Goal: Navigation & Orientation: Find specific page/section

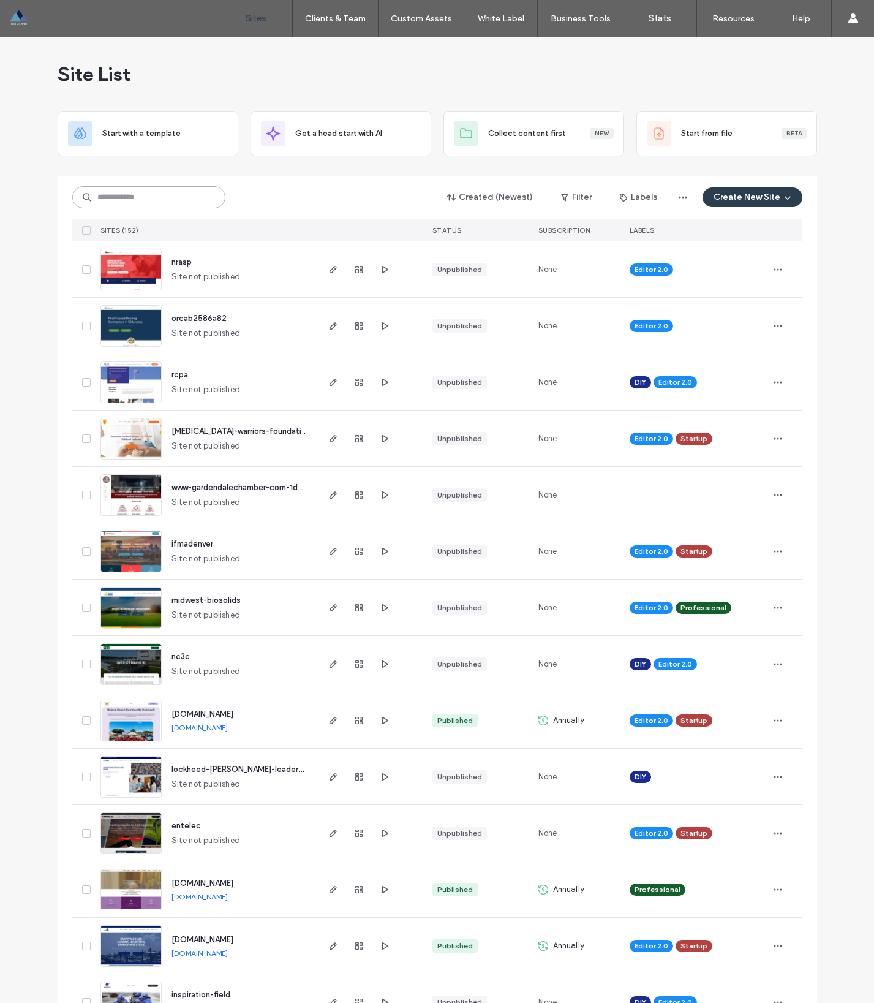
click at [168, 196] on input at bounding box center [148, 197] width 153 height 22
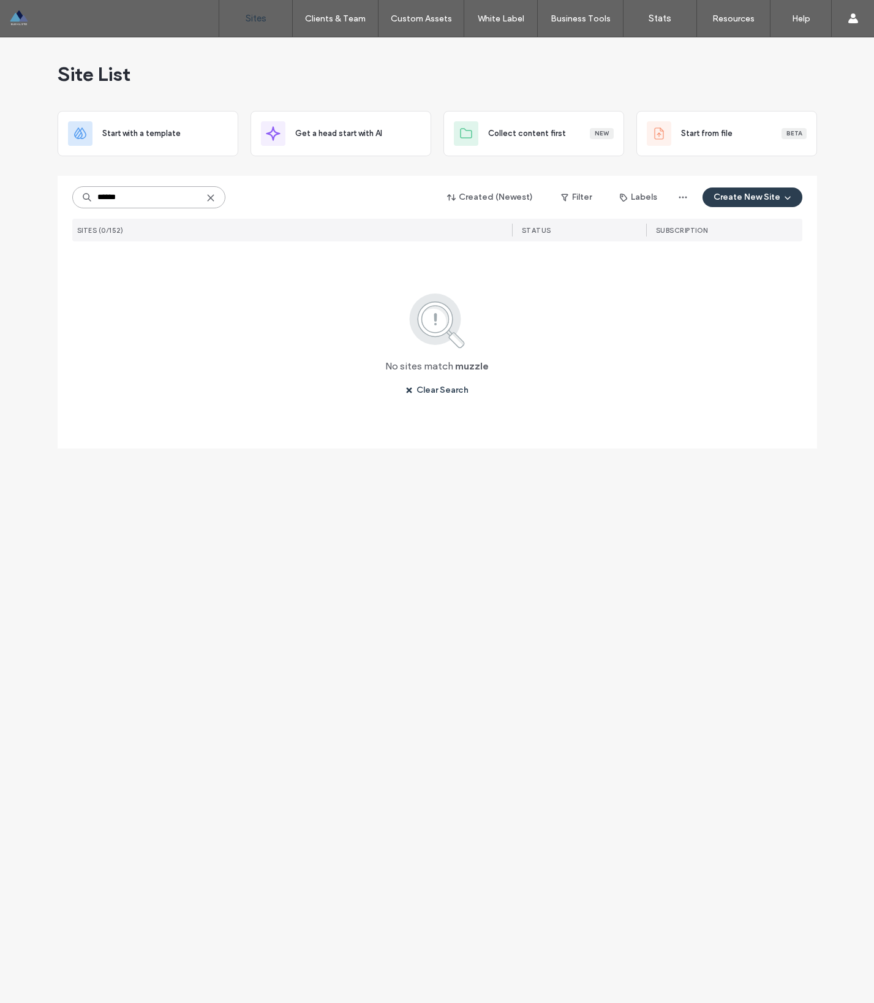
type input "******"
click at [206, 197] on icon at bounding box center [211, 198] width 10 height 10
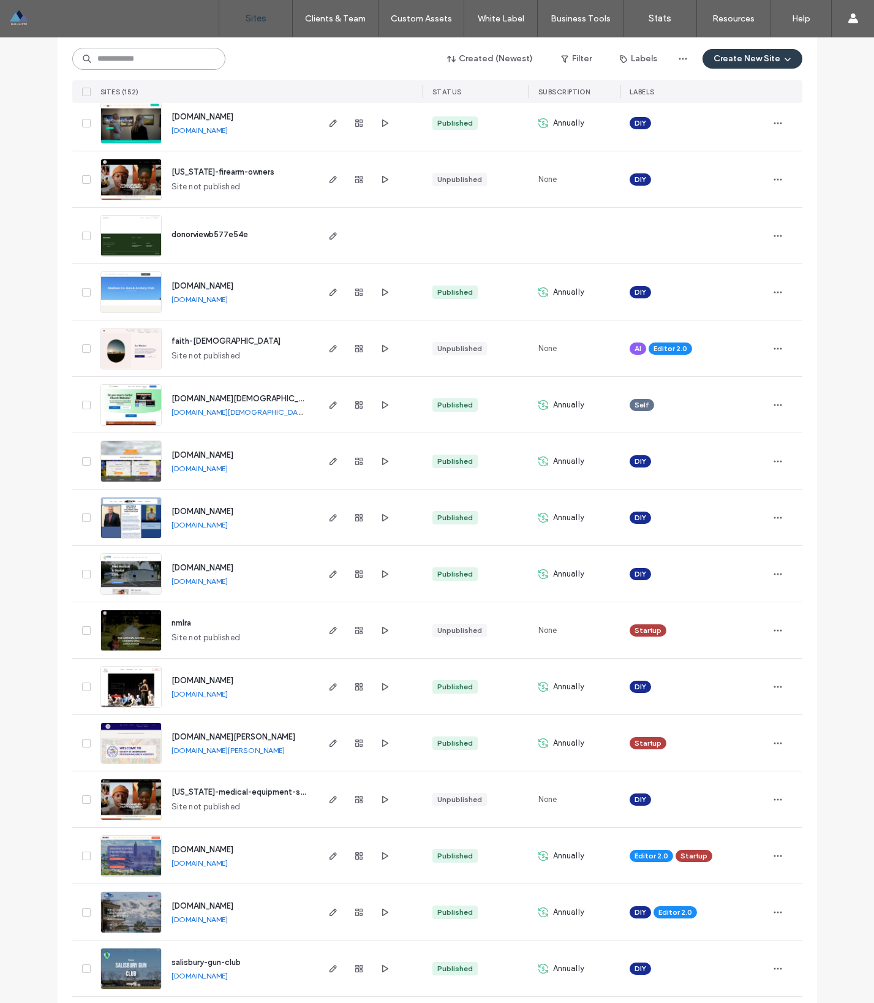
scroll to position [1427, 0]
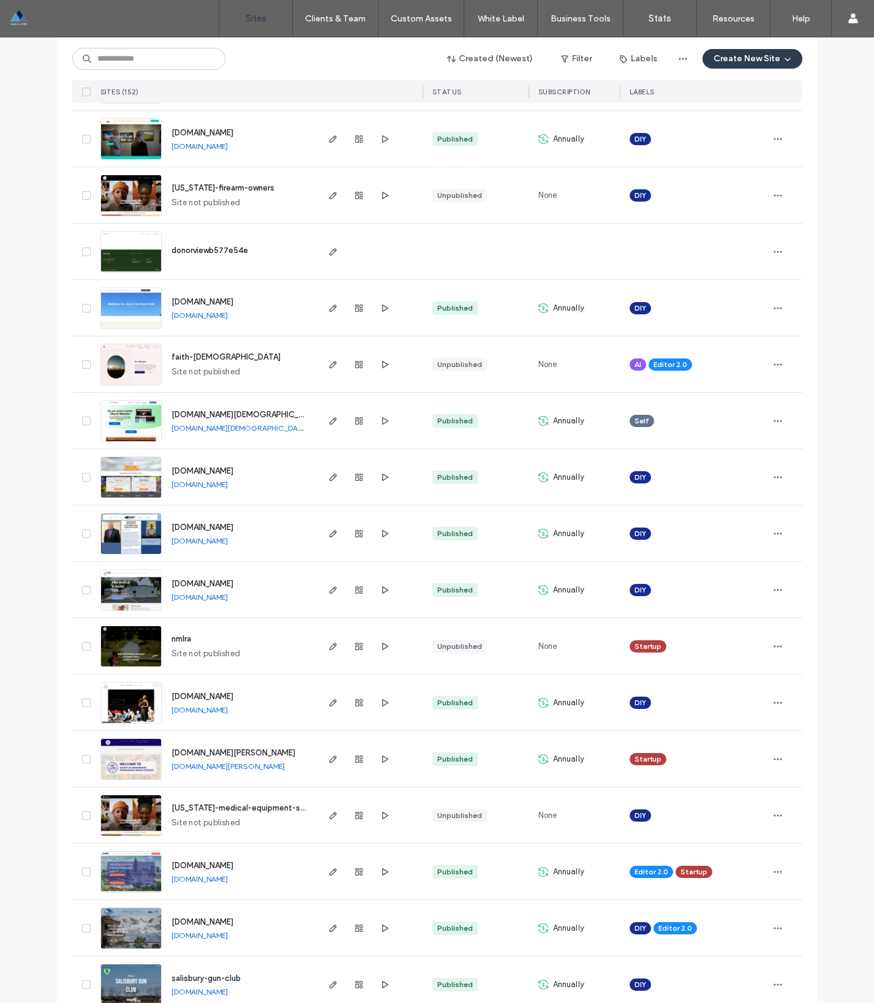
click at [178, 638] on span "nmlra" at bounding box center [182, 638] width 20 height 9
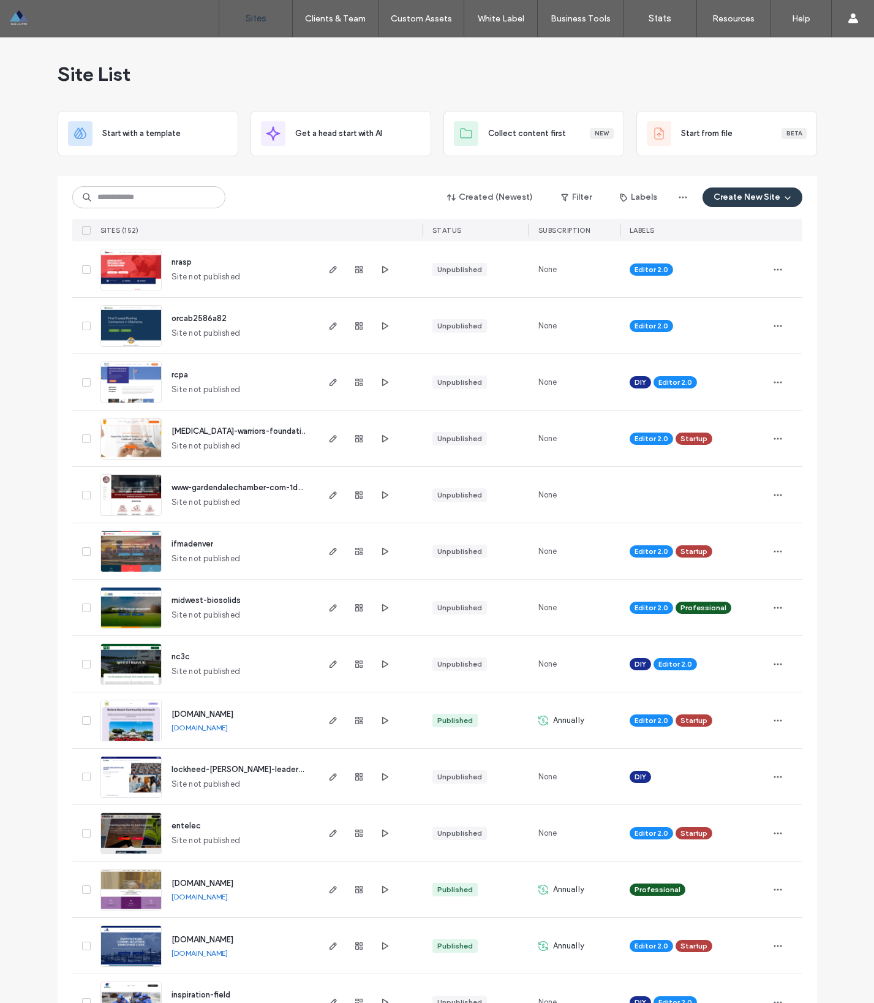
click at [588, 83] on div "Site List" at bounding box center [438, 74] width 760 height 74
drag, startPoint x: 210, startPoint y: 84, endPoint x: 260, endPoint y: 71, distance: 52.5
click at [210, 84] on div "Site List" at bounding box center [438, 74] width 760 height 74
click at [543, 58] on div "Site List" at bounding box center [438, 74] width 760 height 74
